Goal: Information Seeking & Learning: Learn about a topic

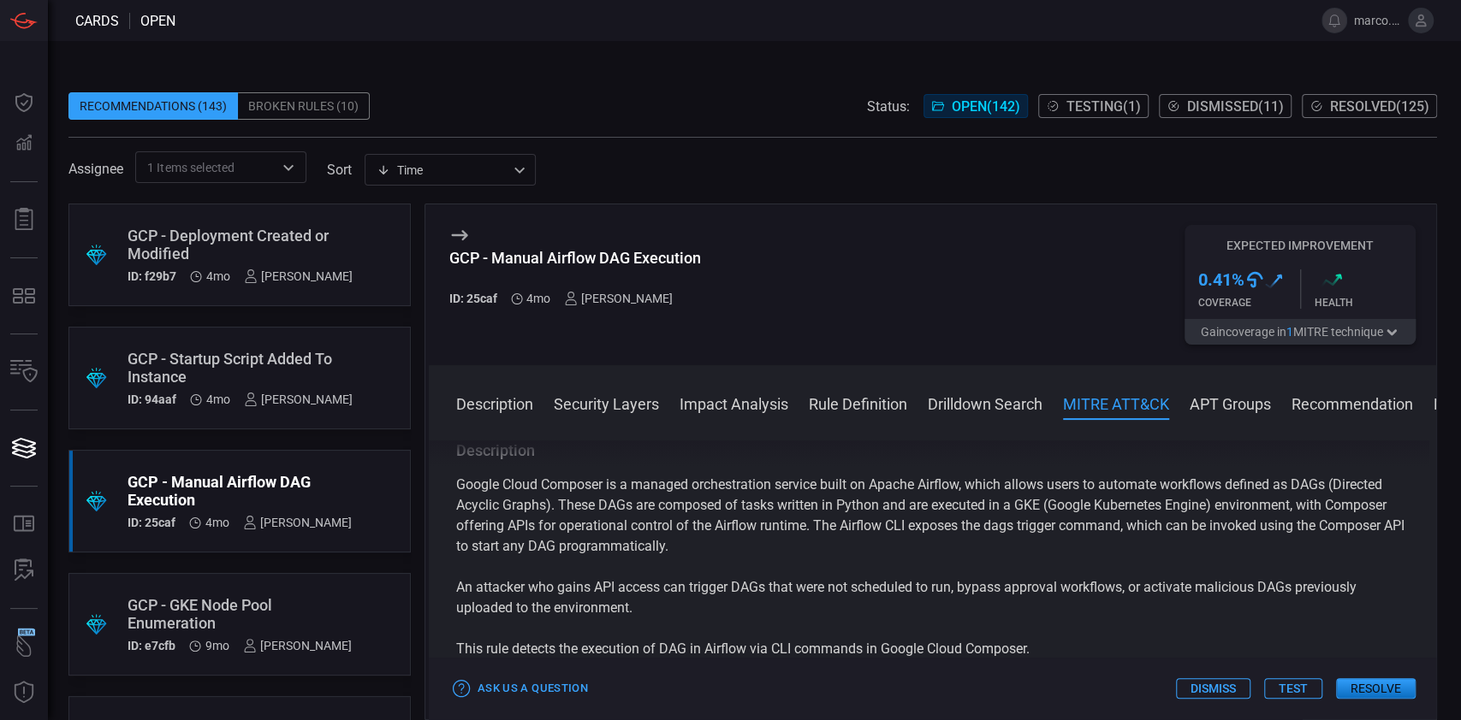
scroll to position [2054, 0]
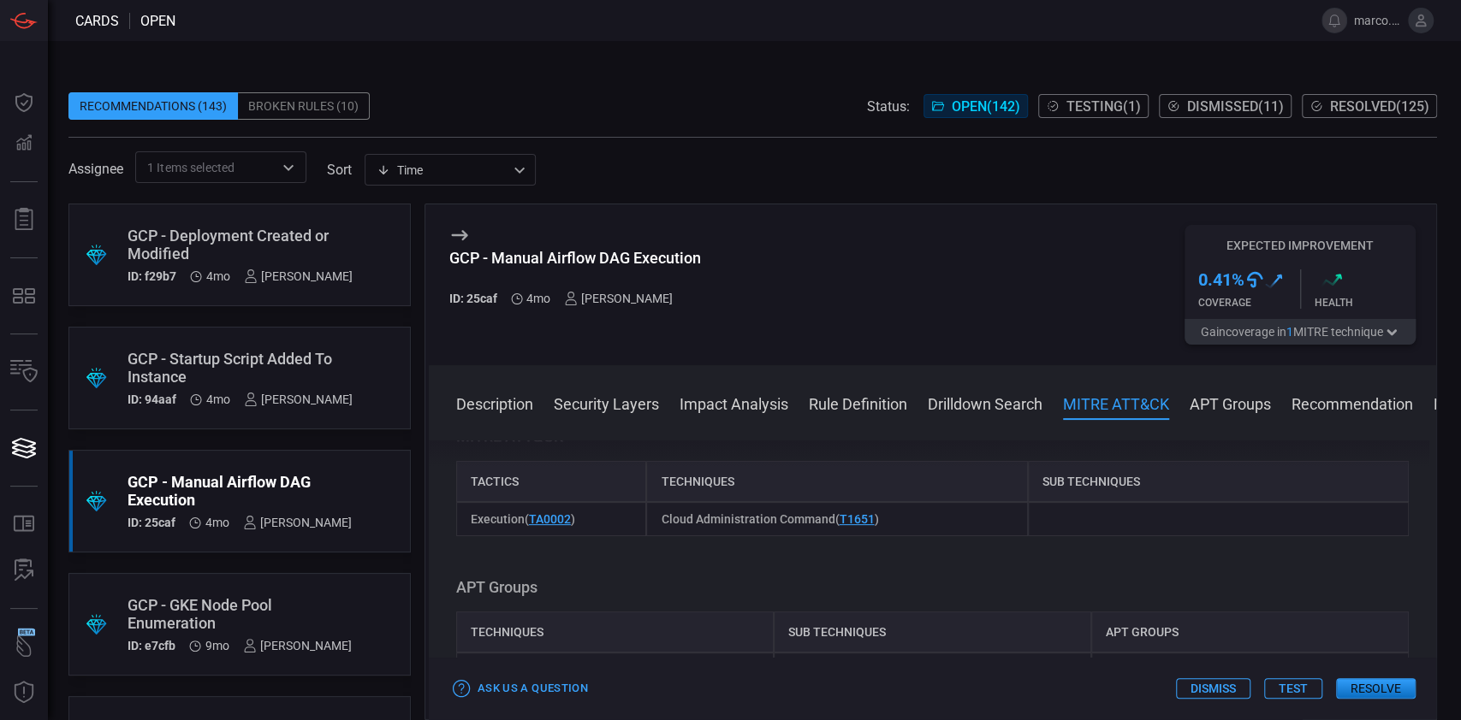
click at [285, 363] on div "GCP - Startup Script Added To Instance" at bounding box center [239, 368] width 225 height 36
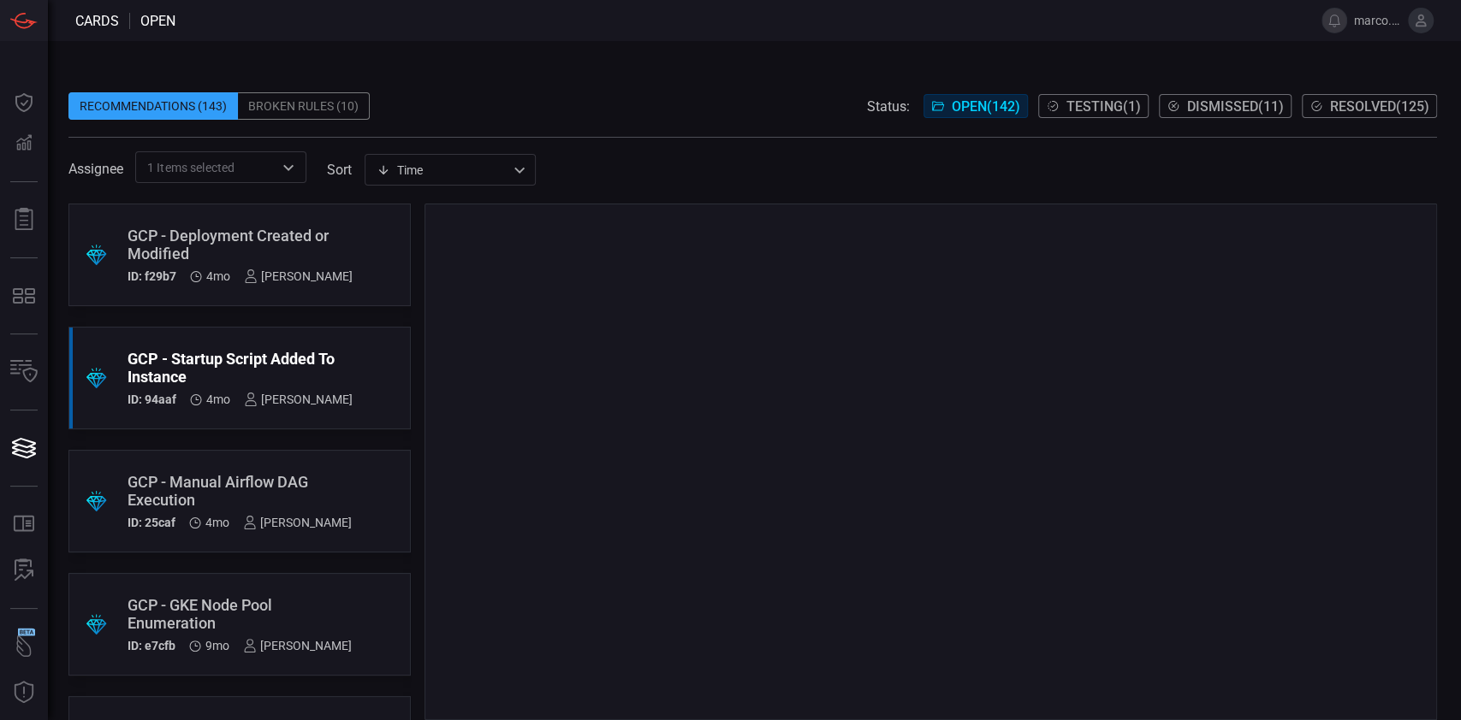
click at [269, 224] on div ".suggested_cards_icon{fill:url(#suggested_cards_icon);} GCP - Deployment Create…" at bounding box center [239, 255] width 342 height 103
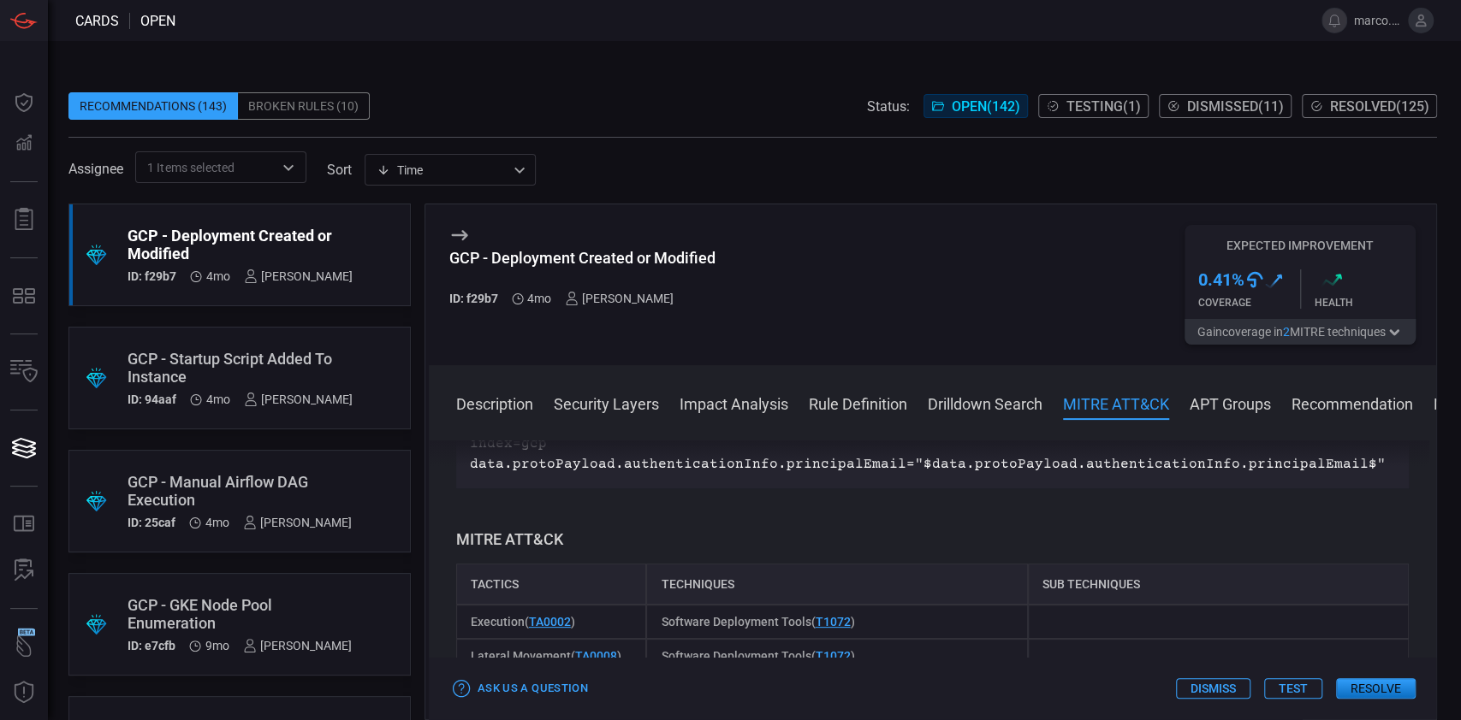
scroll to position [1939, 0]
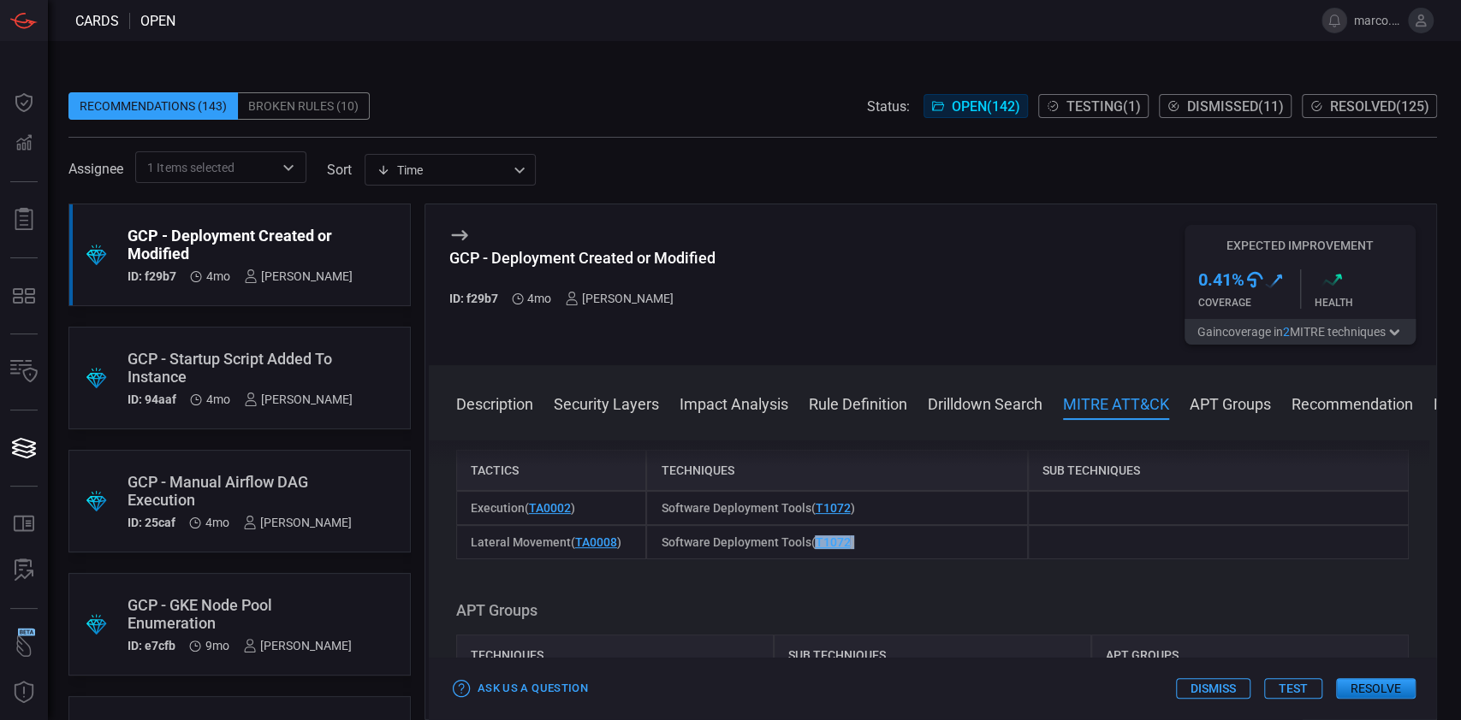
drag, startPoint x: 857, startPoint y: 543, endPoint x: 809, endPoint y: 549, distance: 47.3
click at [809, 549] on div "Software Deployment Tools ( T1072 )" at bounding box center [836, 542] width 381 height 34
copy span "T1072 )"
drag, startPoint x: 698, startPoint y: 252, endPoint x: 736, endPoint y: 268, distance: 40.7
click at [716, 261] on div "GCP - Deployment Created or Modified ID: f29b7 4mo [PERSON_NAME] Expected Impro…" at bounding box center [932, 285] width 1007 height 161
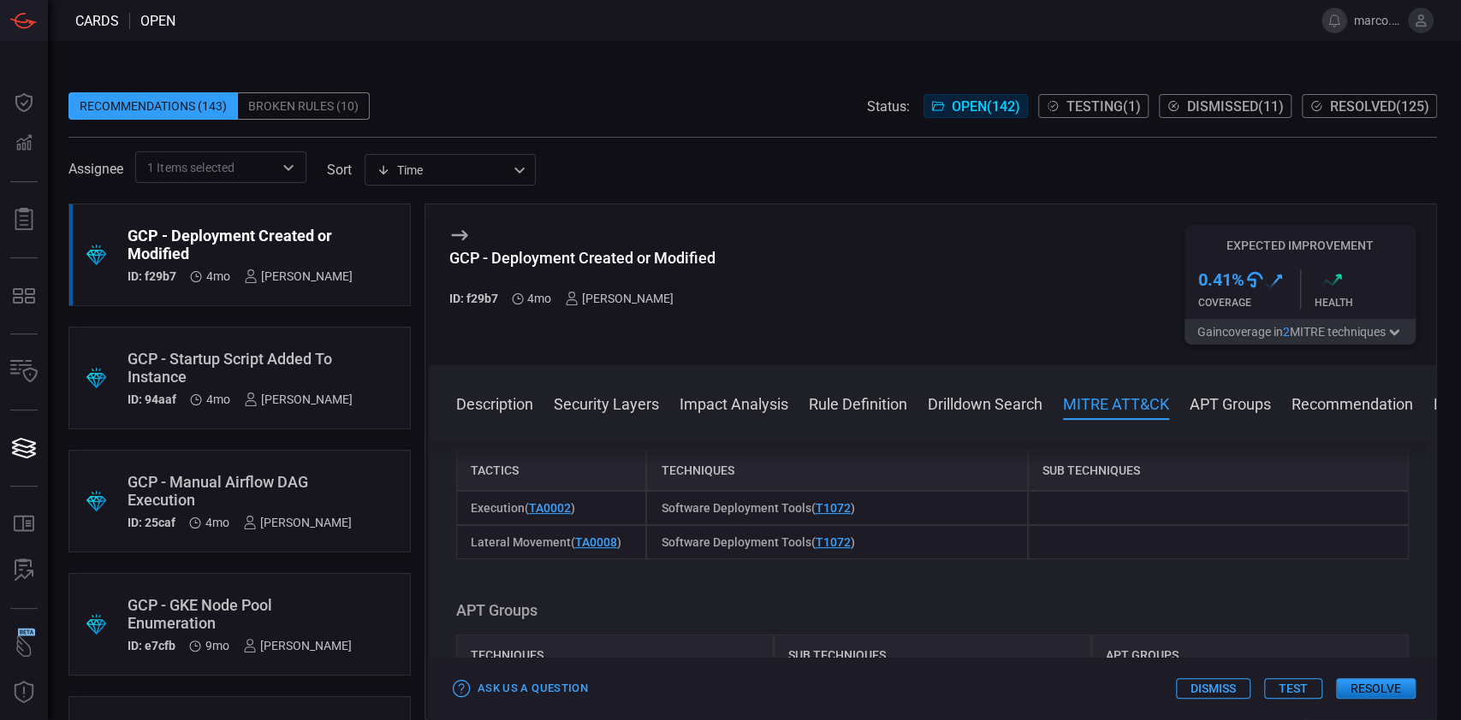
click at [446, 263] on div "GCP - Deployment Created or Modified ID: f29b7 4mo [PERSON_NAME] Expected Impro…" at bounding box center [932, 285] width 1007 height 161
drag, startPoint x: 446, startPoint y: 259, endPoint x: 736, endPoint y: 250, distance: 290.2
click at [736, 250] on div "GCP - Deployment Created or Modified ID: f29b7 4mo [PERSON_NAME] Expected Impro…" at bounding box center [932, 285] width 1007 height 161
copy div "GCP - Deployment Created or Modified"
click at [731, 353] on div "GCP - Deployment Created or Modified ID: f29b7 4mo [PERSON_NAME] Expected Impro…" at bounding box center [932, 285] width 1007 height 161
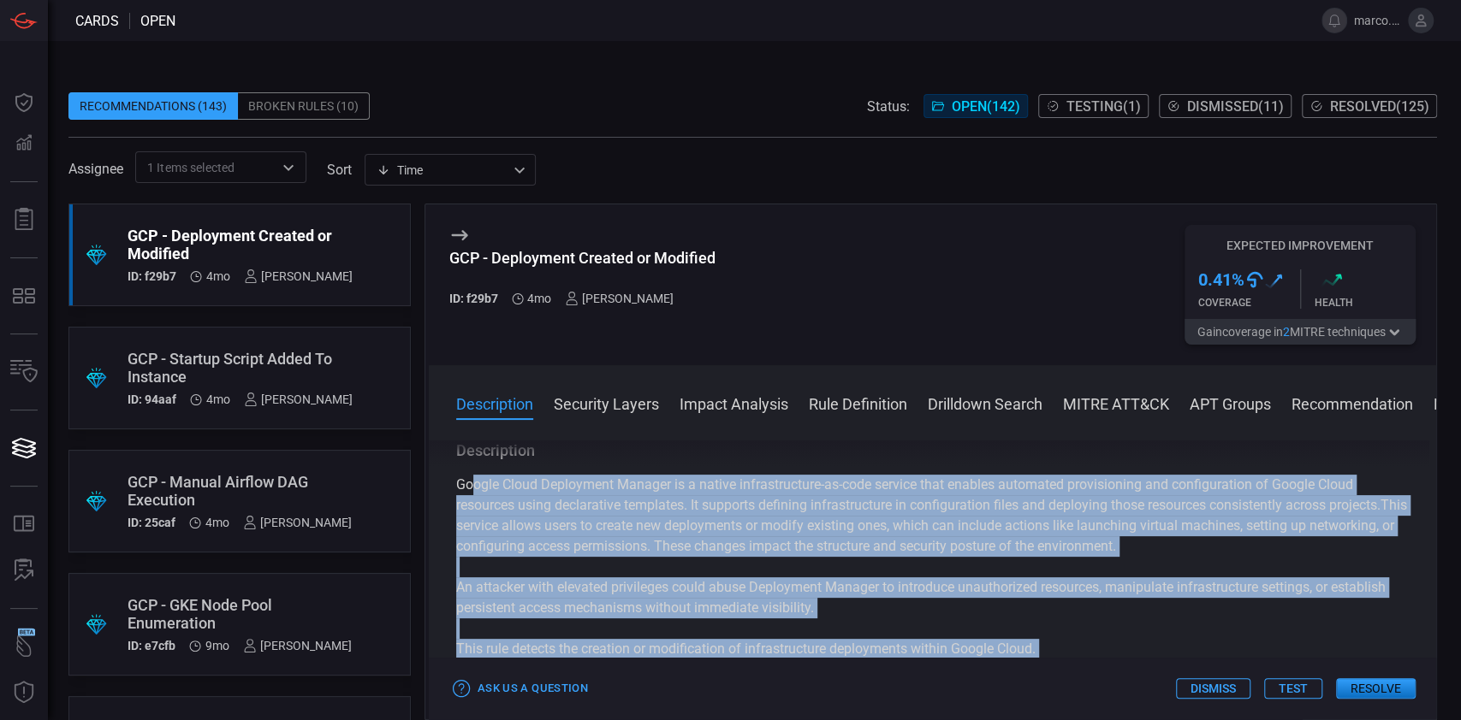
scroll to position [0, 0]
drag, startPoint x: 795, startPoint y: 623, endPoint x: 451, endPoint y: 489, distance: 369.0
click at [451, 489] on div "Description Google Cloud Deployment Manager is a native infrastructure-as-code …" at bounding box center [932, 577] width 1007 height 273
copy div "Google Cloud Deployment Manager is a native infrastructure-as-code service that…"
click at [815, 525] on p "Google Cloud Deployment Manager is a native infrastructure-as-code service that…" at bounding box center [932, 516] width 952 height 82
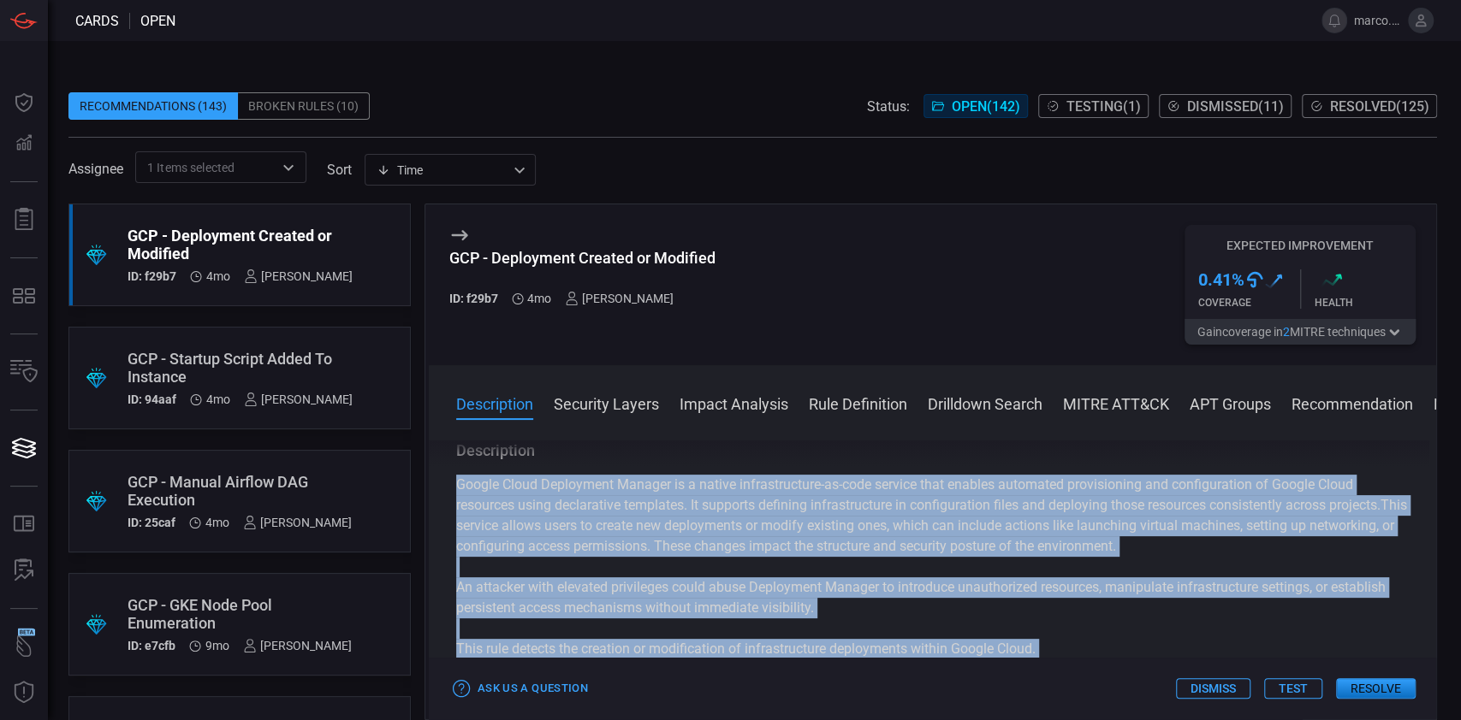
click at [1179, 597] on p "An attacker with elevated privileges could abuse Deployment Manager to introduc…" at bounding box center [932, 598] width 952 height 41
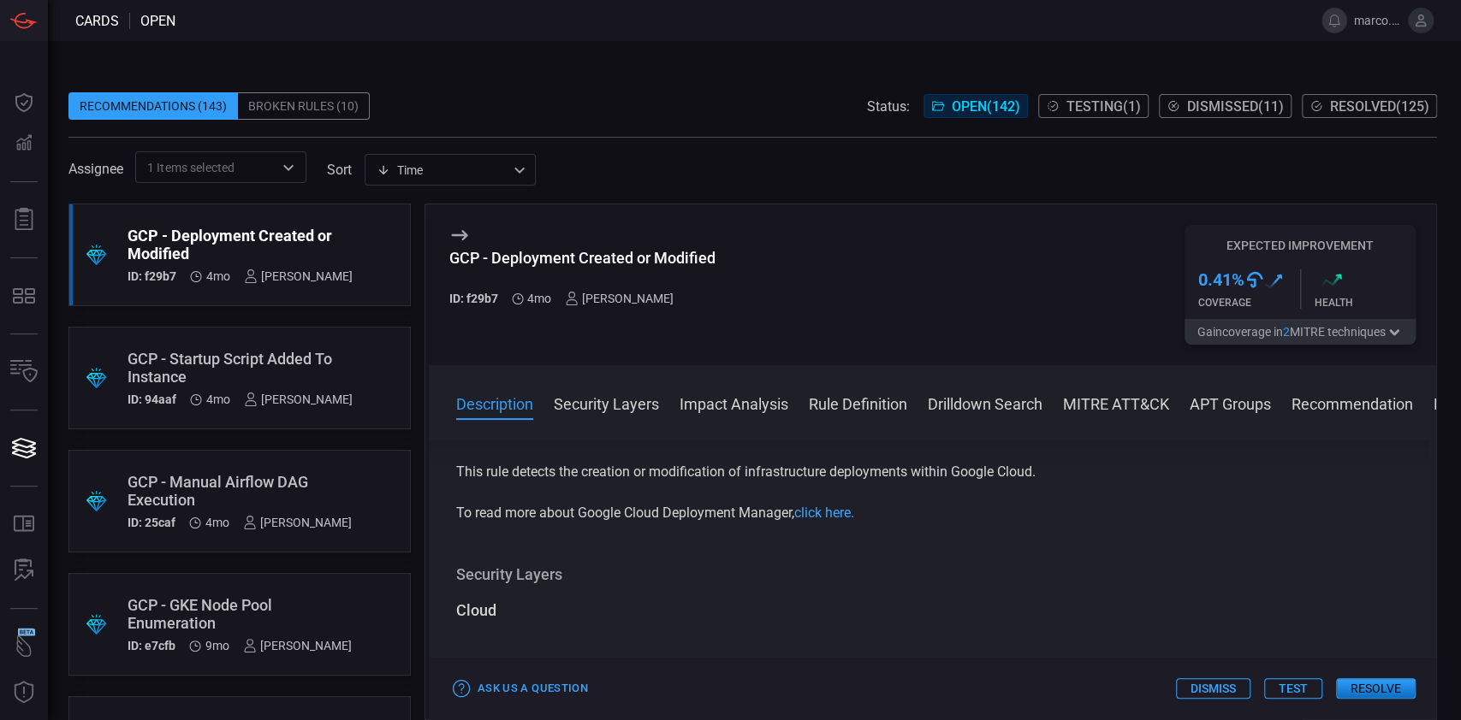
scroll to position [228, 0]
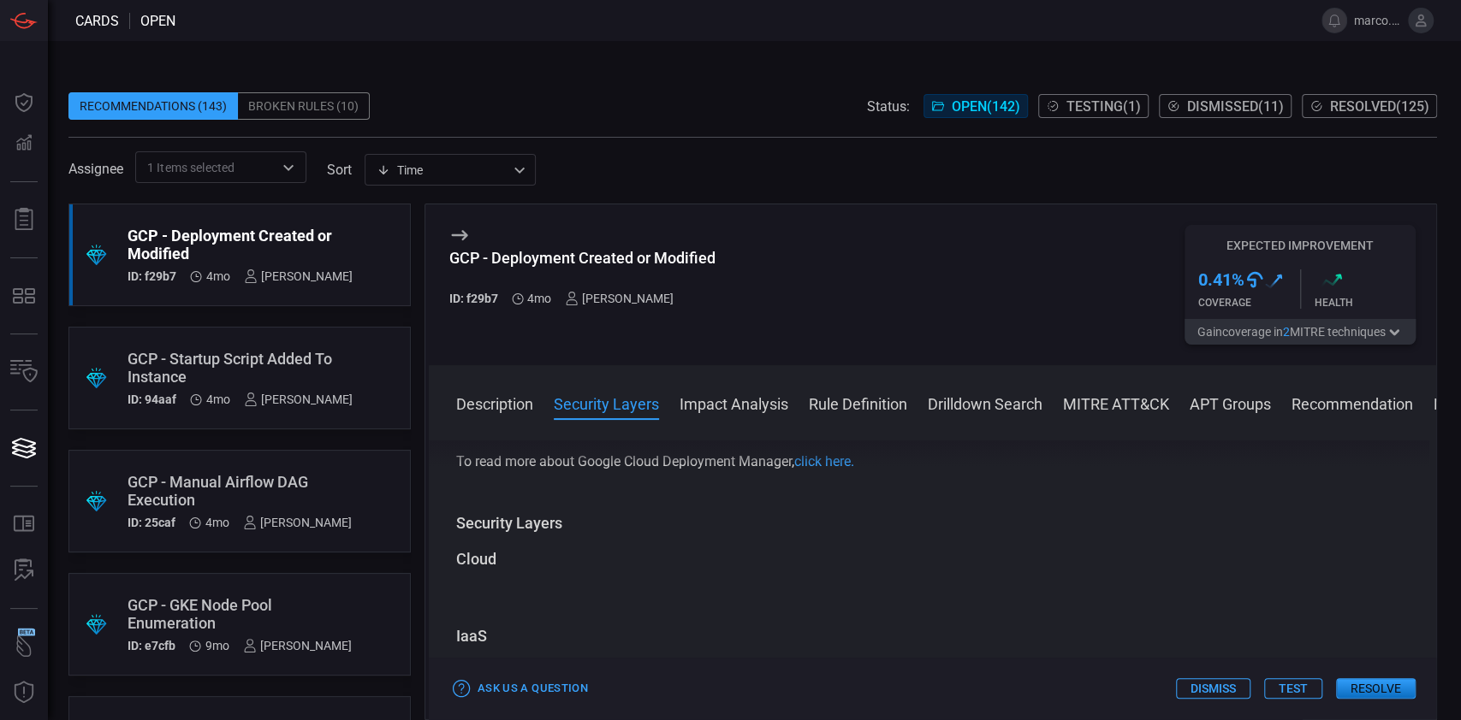
drag, startPoint x: 828, startPoint y: 466, endPoint x: 812, endPoint y: 464, distance: 16.5
drag, startPoint x: 812, startPoint y: 464, endPoint x: 801, endPoint y: 489, distance: 27.2
click at [801, 489] on div "Description Google Cloud Deployment Manager is a native infrastructure-as-code …" at bounding box center [932, 577] width 1007 height 273
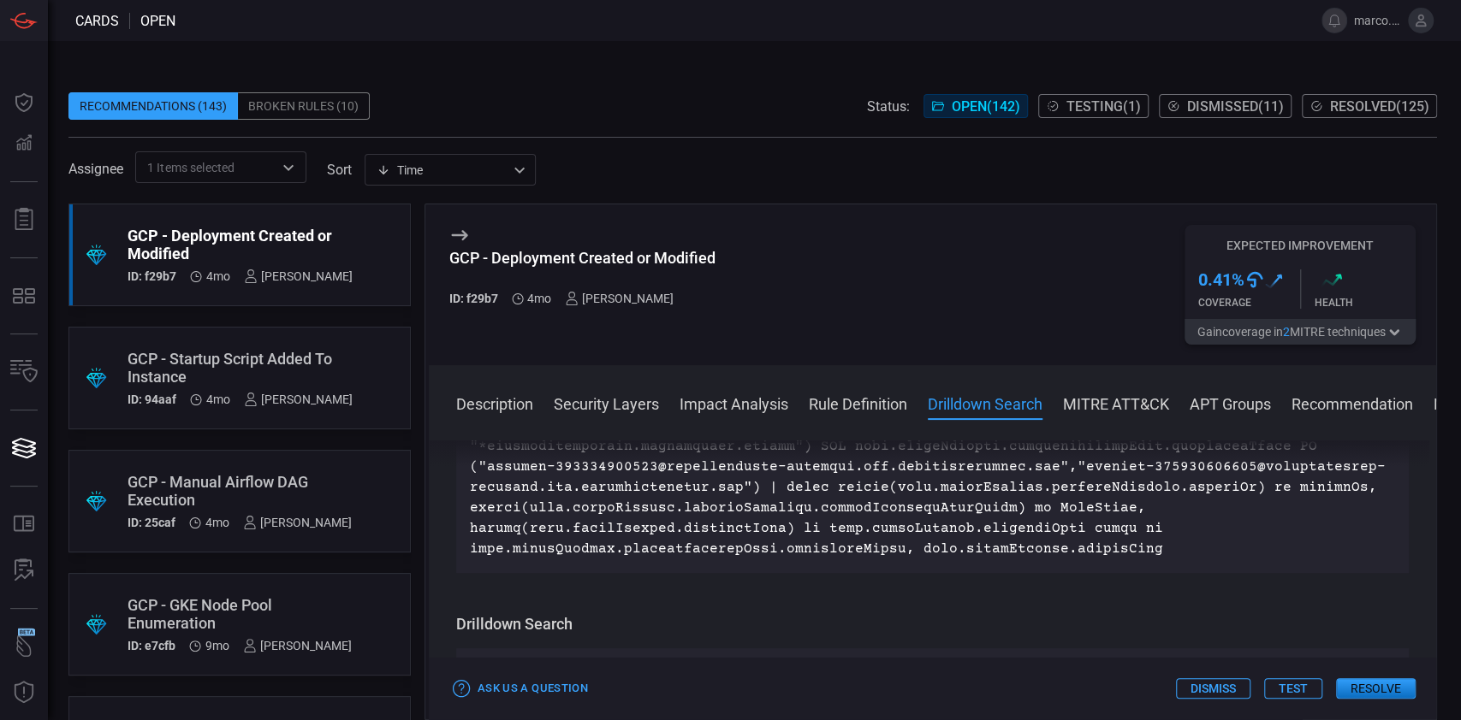
scroll to position [1939, 0]
